Goal: Task Accomplishment & Management: Manage account settings

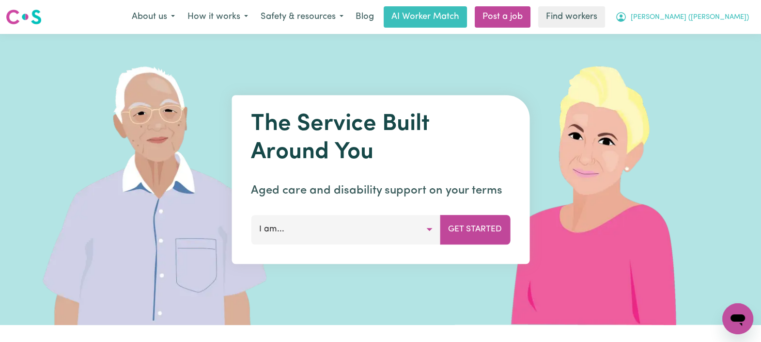
click at [681, 16] on button "[PERSON_NAME] ([PERSON_NAME])" at bounding box center [682, 17] width 146 height 20
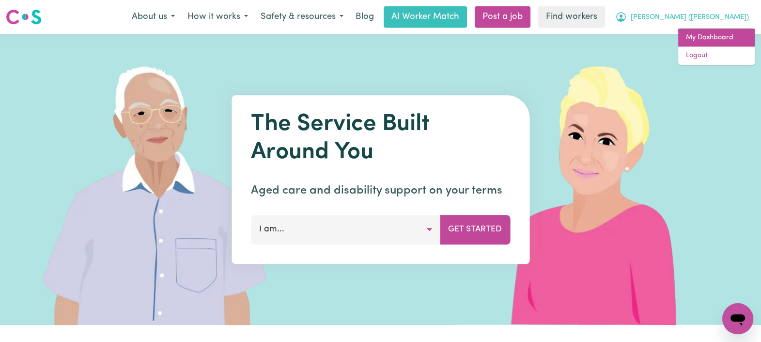
click at [684, 32] on link "My Dashboard" at bounding box center [717, 38] width 77 height 18
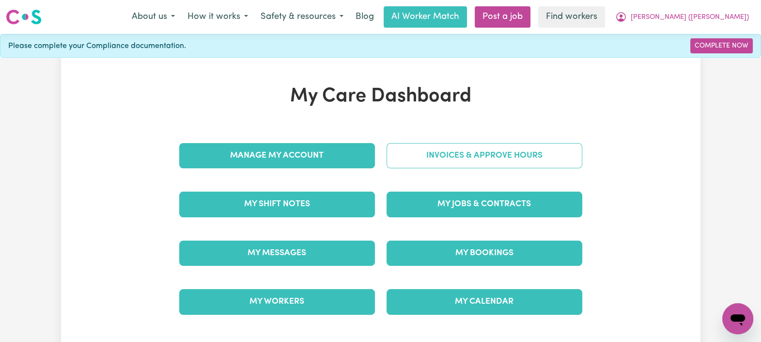
click at [519, 158] on link "Invoices & Approve Hours" at bounding box center [485, 155] width 196 height 25
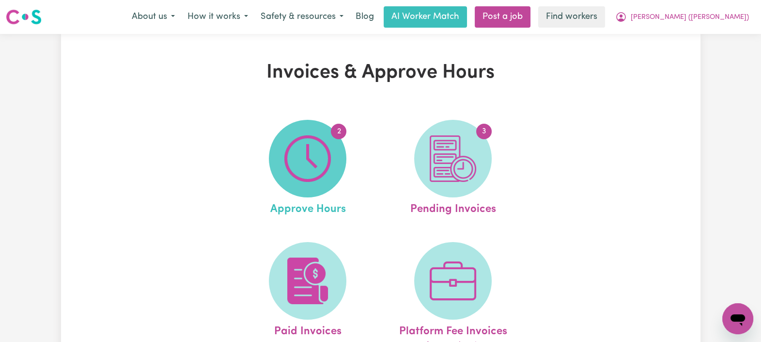
click at [316, 176] on img at bounding box center [307, 158] width 47 height 47
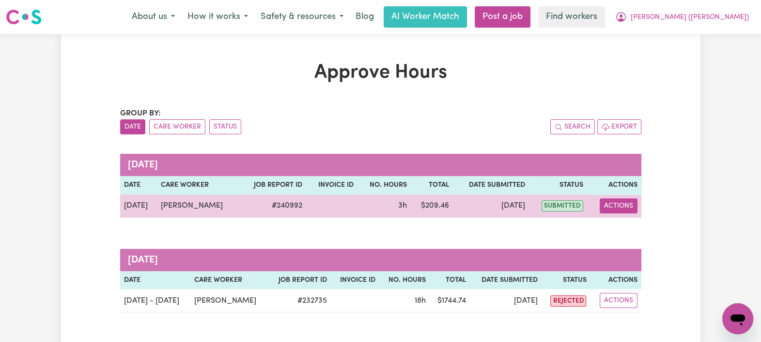
click at [608, 206] on button "Actions" at bounding box center [619, 205] width 38 height 15
click at [620, 223] on link "View Job Report" at bounding box center [643, 227] width 83 height 19
select select "pm"
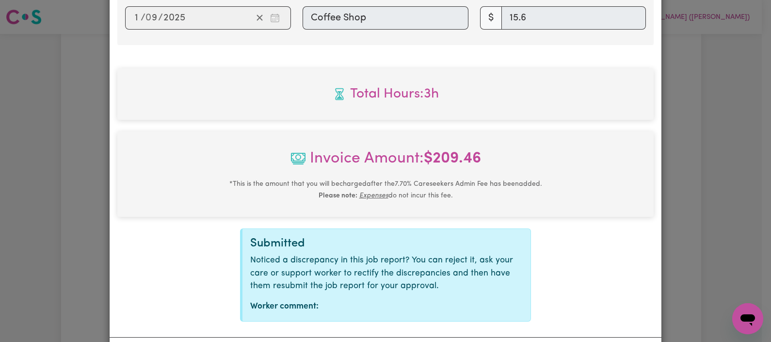
scroll to position [464, 0]
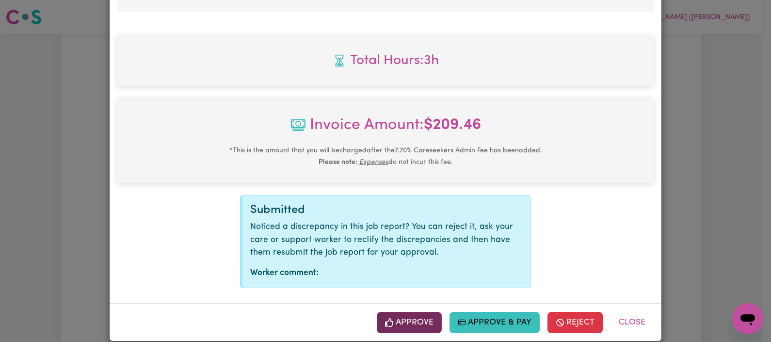
click at [395, 312] on button "Approve" at bounding box center [409, 322] width 65 height 21
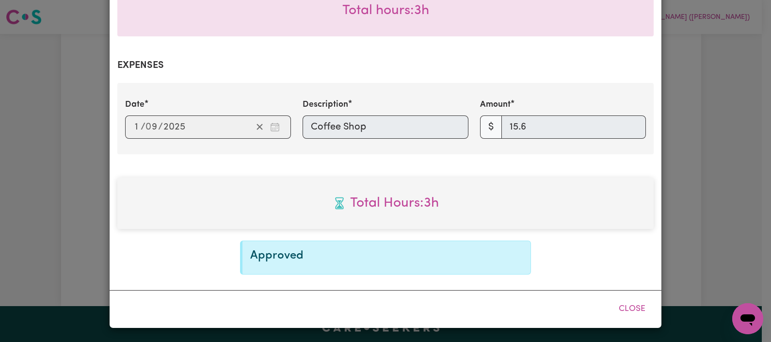
scroll to position [308, 0]
